Goal: Check status: Check status

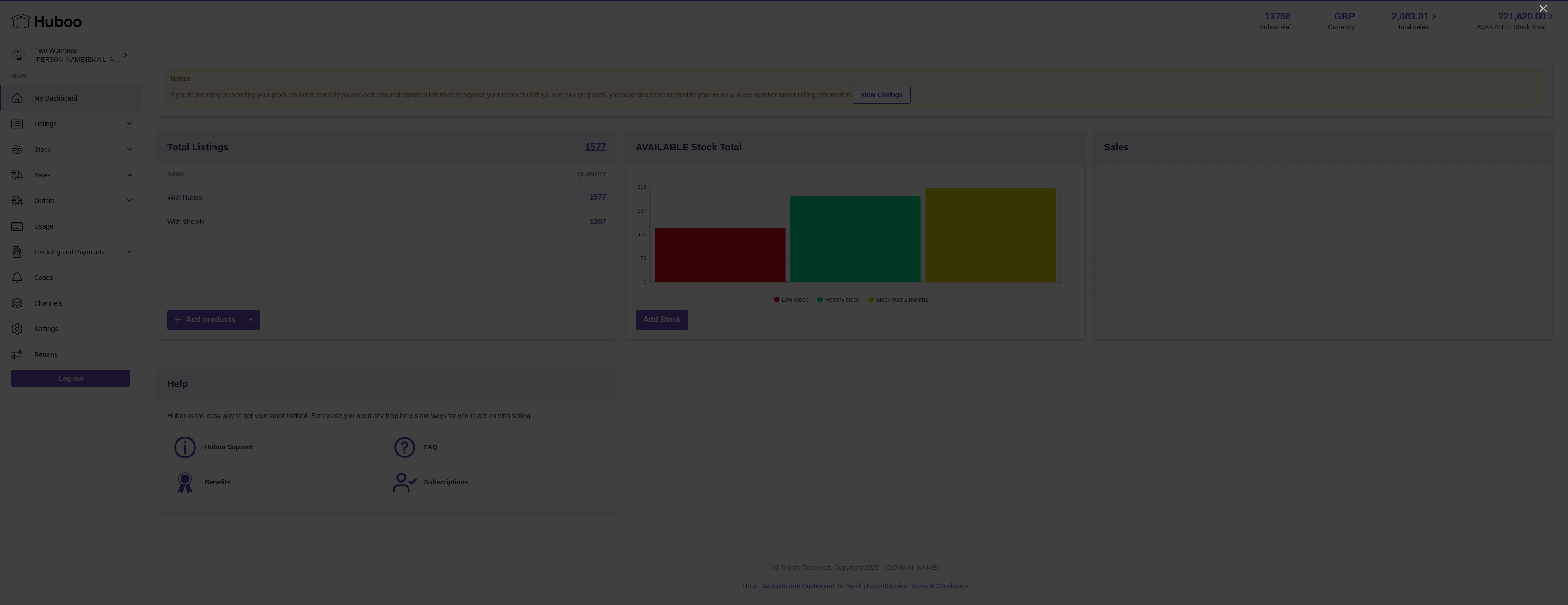
scroll to position [148, 458]
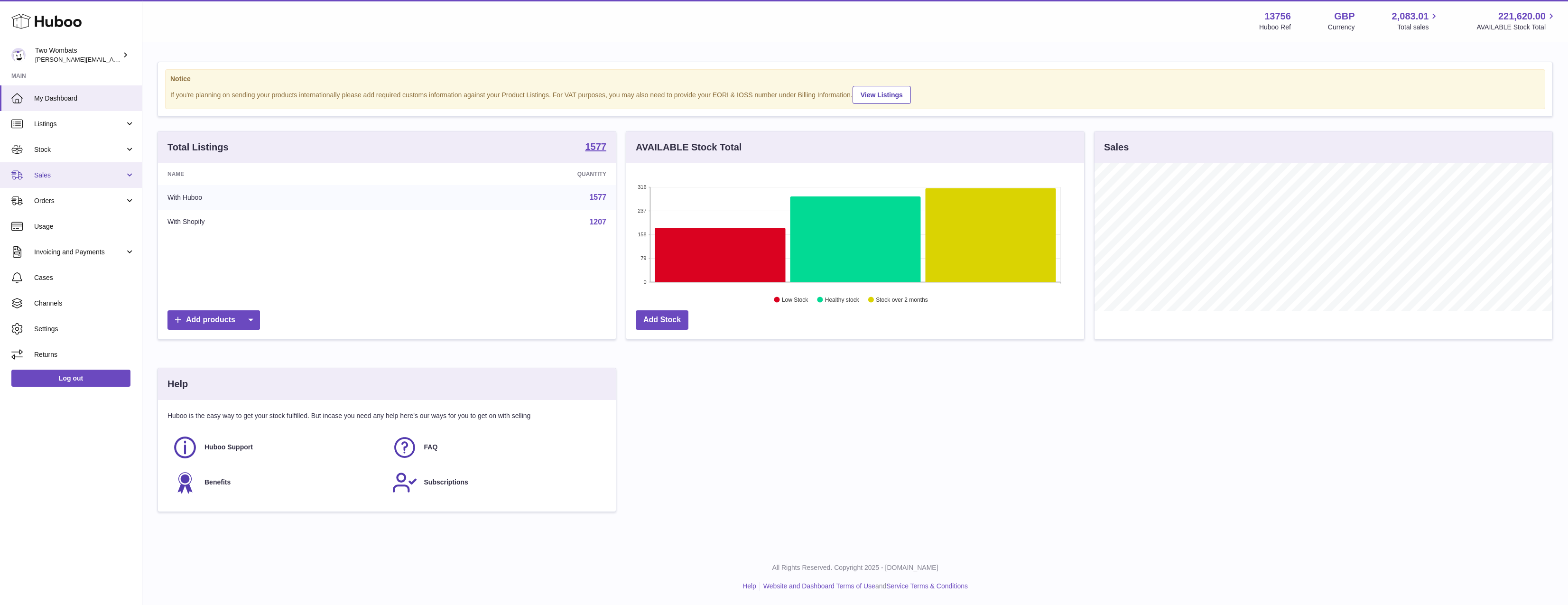
click at [58, 170] on span "Sales" at bounding box center [79, 175] width 91 height 9
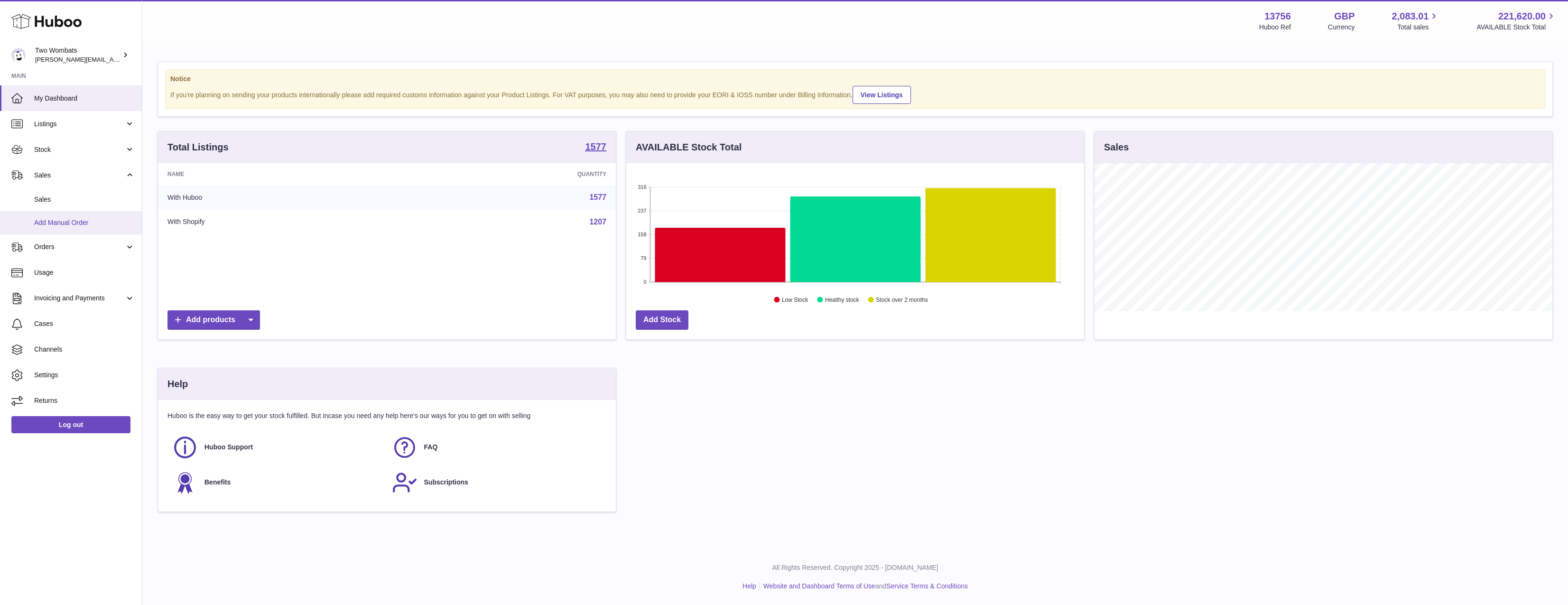
click at [53, 219] on span "Add Manual Order" at bounding box center [83, 223] width 100 height 9
click at [64, 204] on link "Sales" at bounding box center [70, 199] width 141 height 23
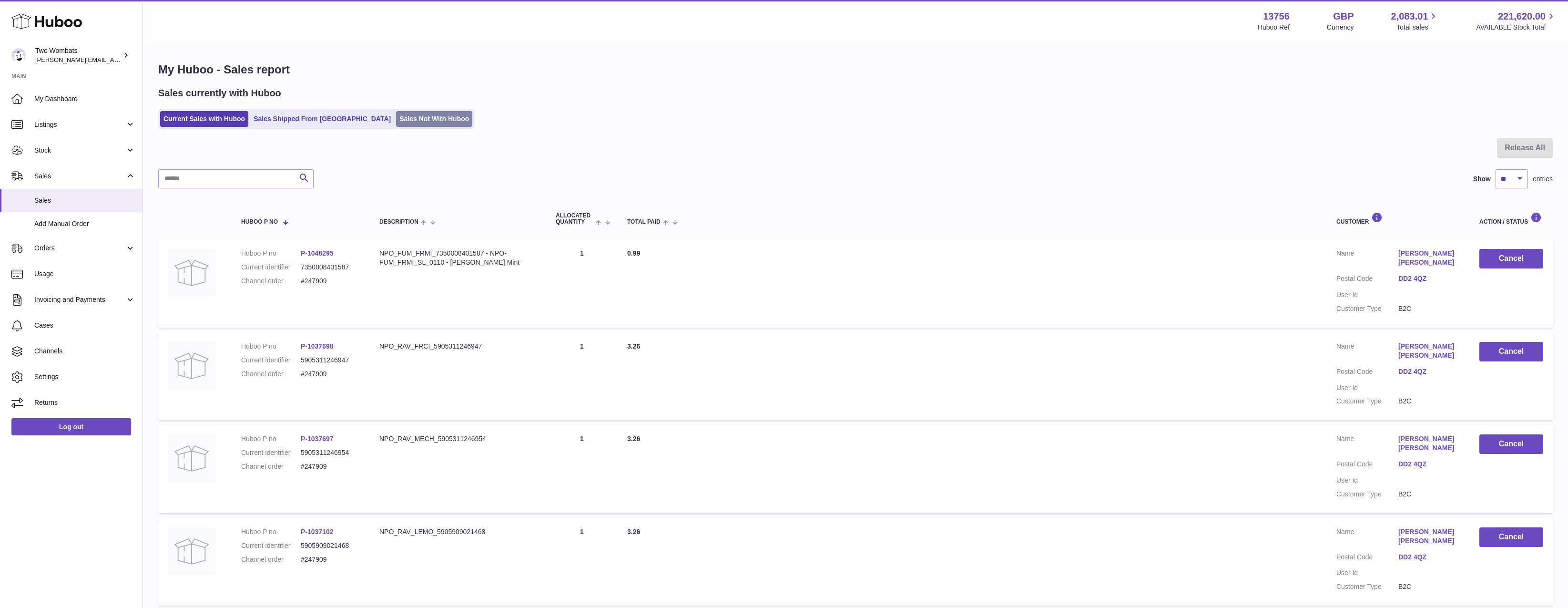
click at [403, 111] on ul "Current Sales with Huboo Sales Shipped From Huboo Sales Not With Huboo" at bounding box center [316, 119] width 316 height 20
click at [401, 115] on link "Sales Not With Huboo" at bounding box center [434, 119] width 76 height 16
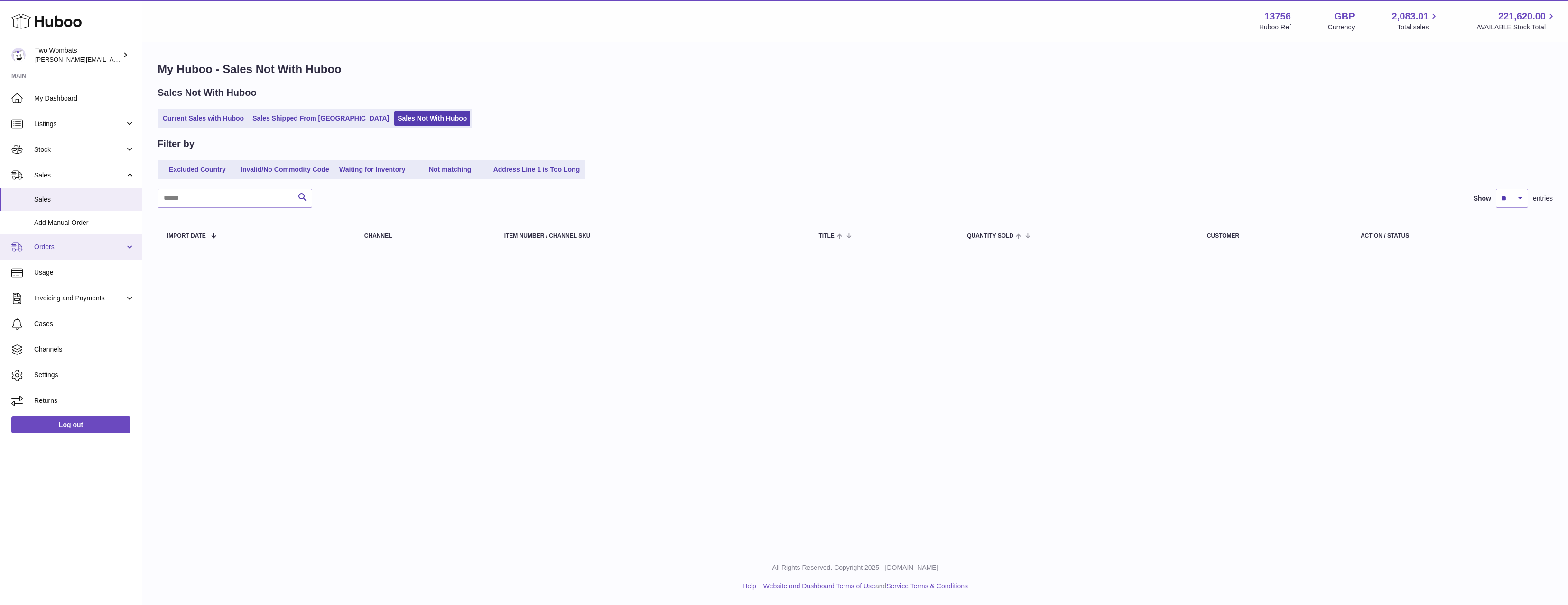
click at [90, 241] on link "Orders" at bounding box center [70, 246] width 141 height 25
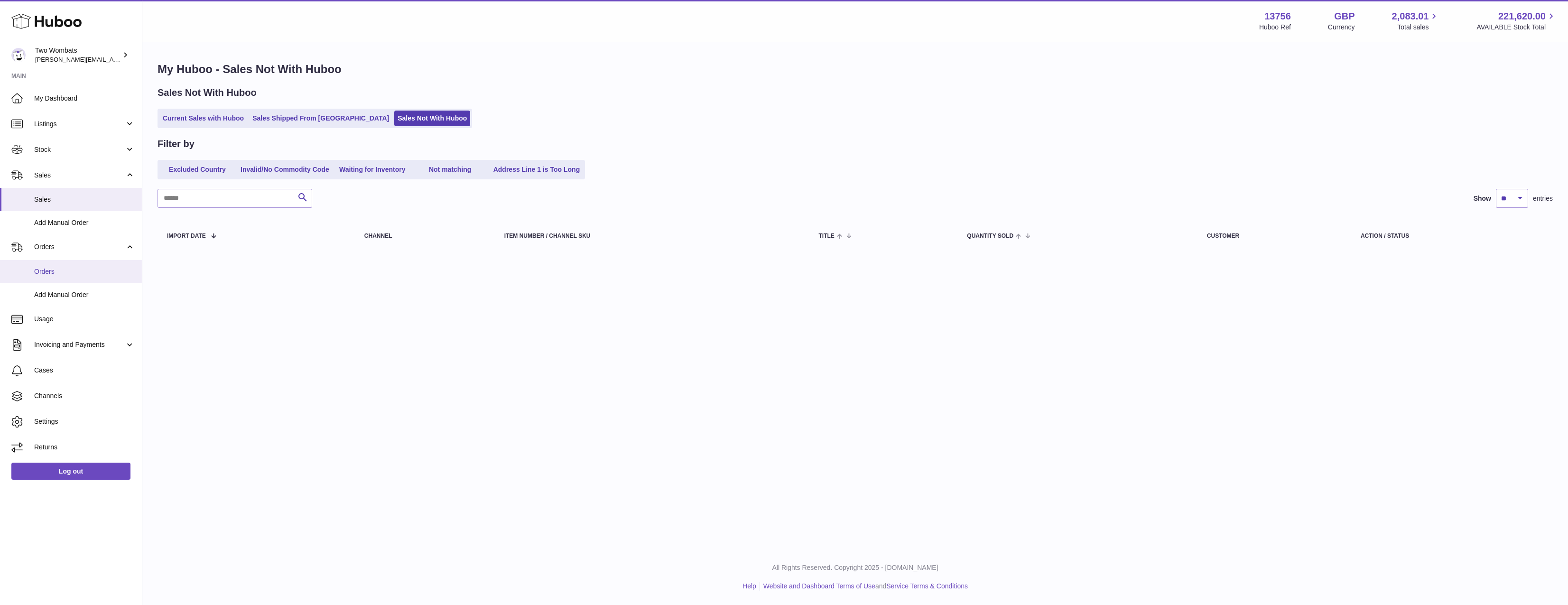
click at [73, 266] on link "Orders" at bounding box center [70, 272] width 141 height 23
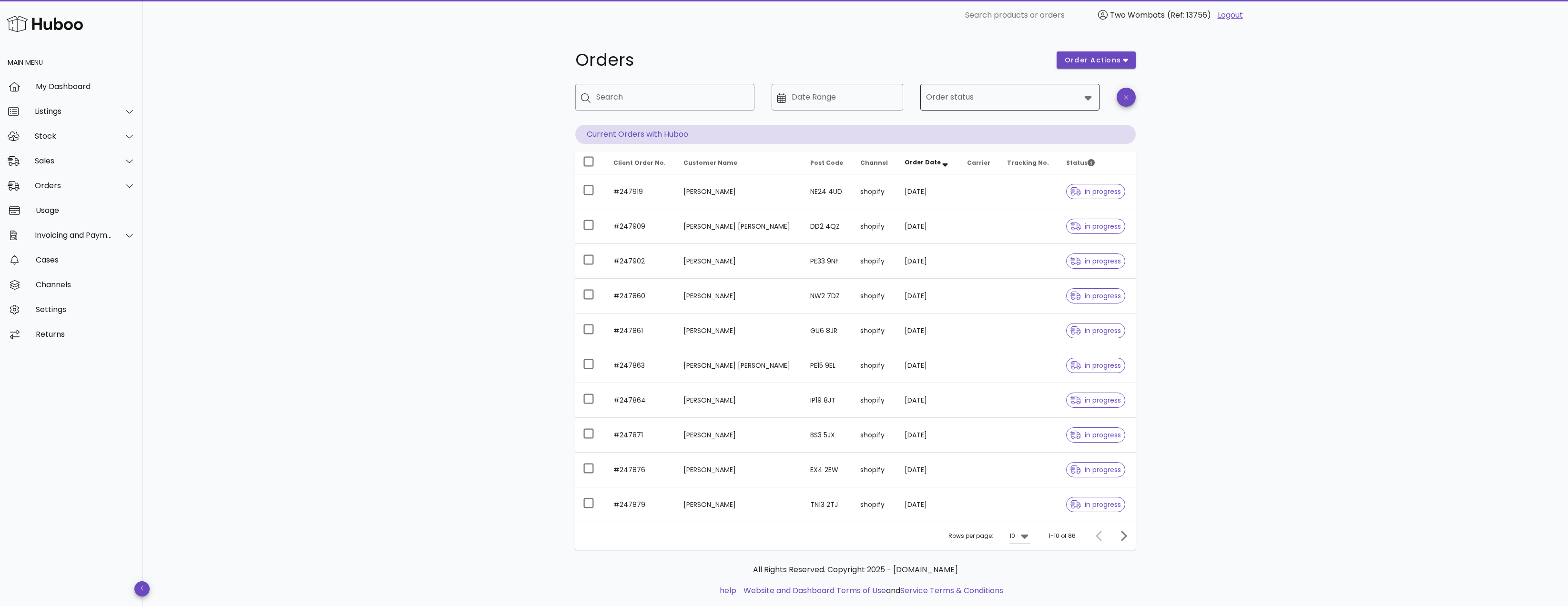
click at [1005, 87] on div at bounding box center [1003, 97] width 154 height 23
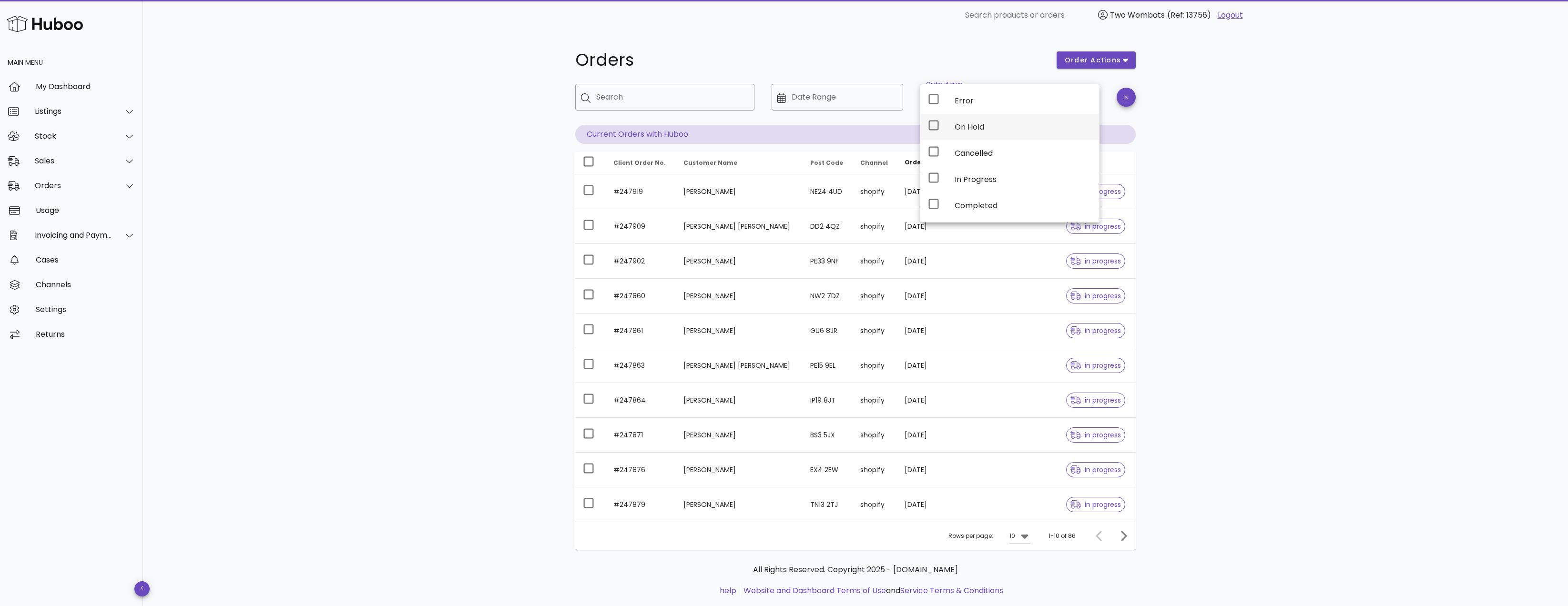
click at [976, 133] on div "On Hold" at bounding box center [1023, 127] width 137 height 21
drag, startPoint x: 1283, startPoint y: 168, endPoint x: 1254, endPoint y: 170, distance: 29.1
click at [1289, 170] on div "Orders order actions ​ Search ​ Date Range ​ Order status On Hold Current Order…" at bounding box center [855, 328] width 1425 height 597
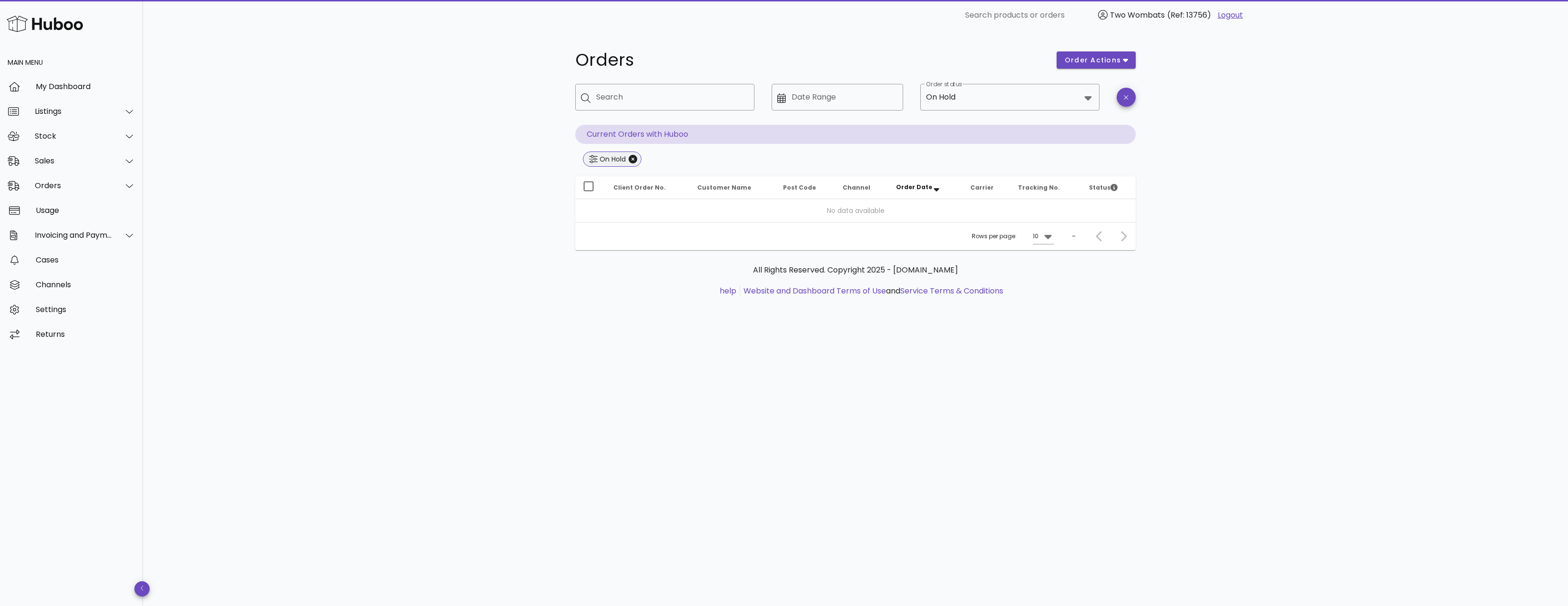
click at [635, 164] on span "On Hold" at bounding box center [612, 159] width 58 height 15
click at [635, 161] on icon "Close" at bounding box center [632, 159] width 8 height 8
click at [1011, 90] on input "Order status" at bounding box center [1019, 97] width 123 height 15
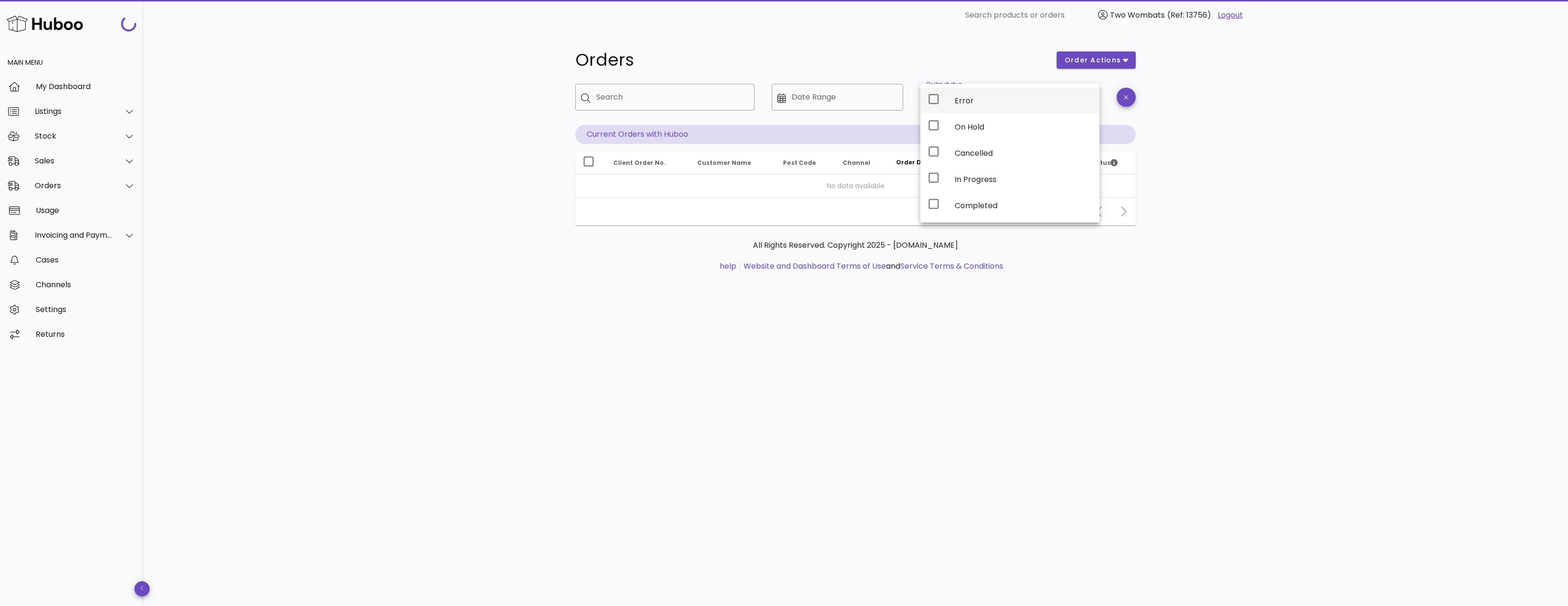
click at [960, 101] on div "Error" at bounding box center [1023, 101] width 137 height 9
click at [1329, 219] on div "Orders order actions ​ Search ​ Date Range ​ Order status Error Current Orders …" at bounding box center [855, 318] width 1425 height 576
